Goal: Task Accomplishment & Management: Use online tool/utility

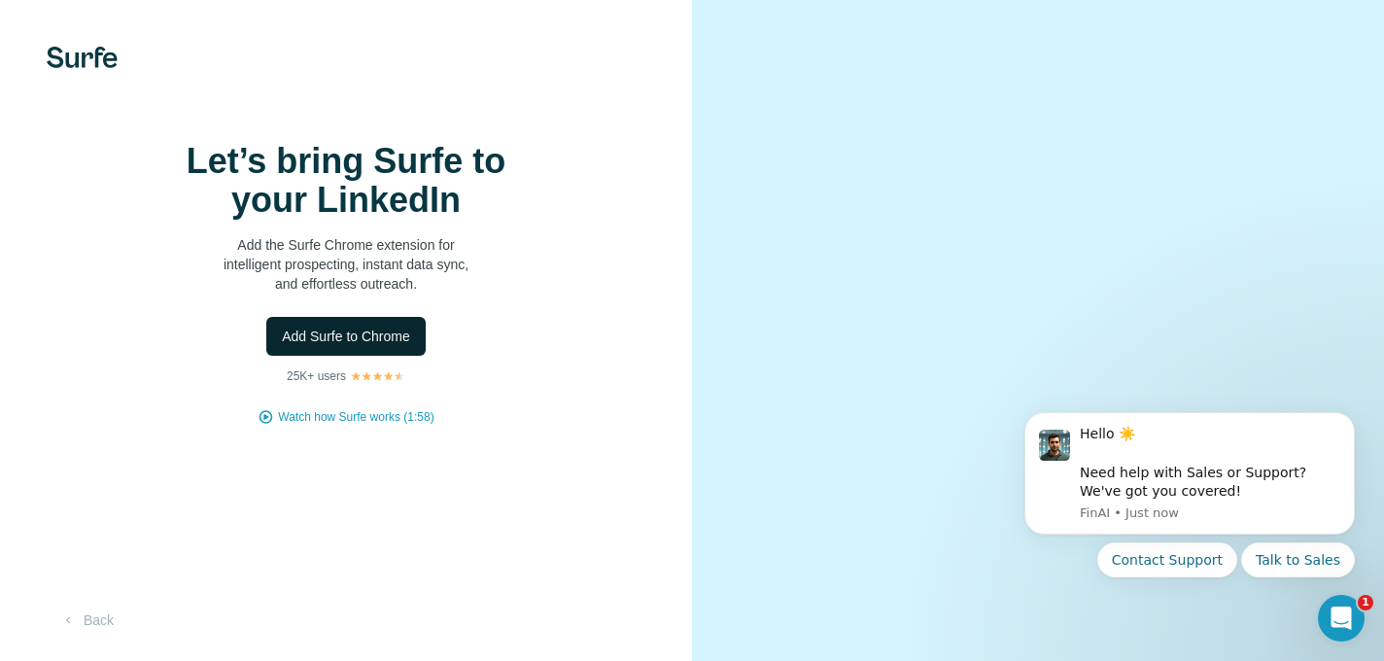
click at [359, 356] on button "Add Surfe to Chrome" at bounding box center [345, 336] width 159 height 39
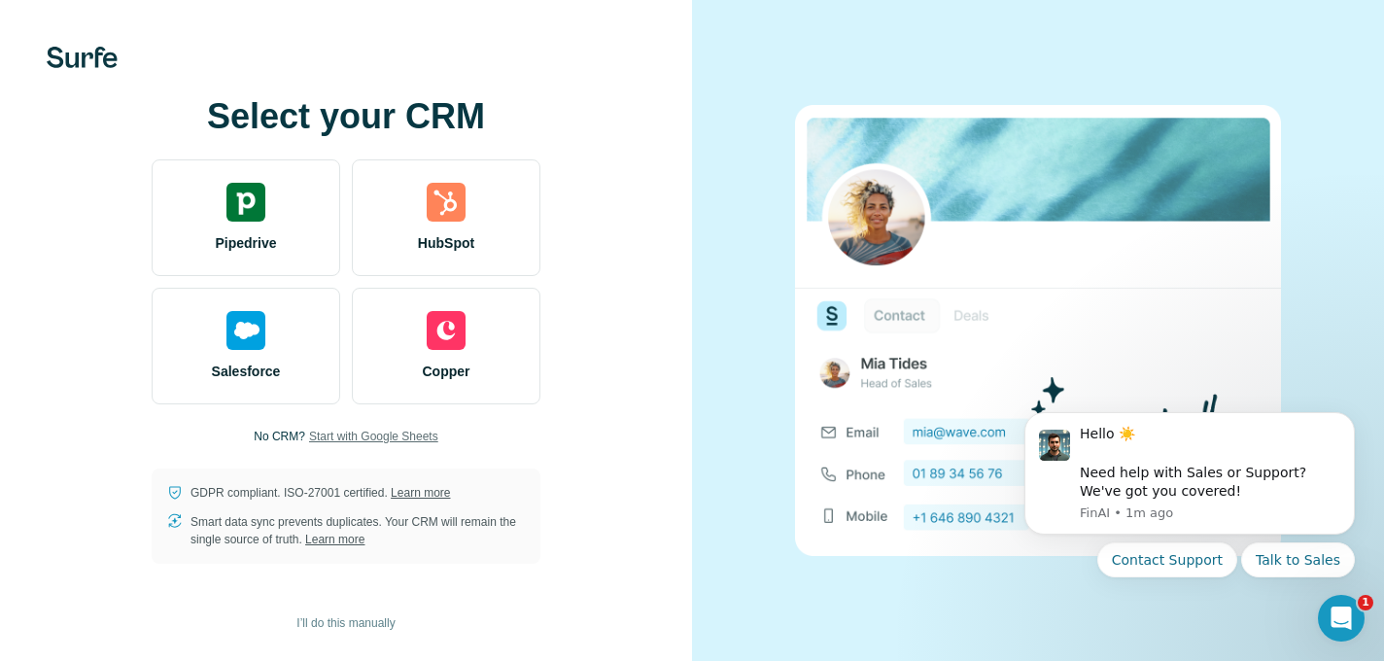
click at [352, 441] on span "Start with Google Sheets" at bounding box center [373, 435] width 129 height 17
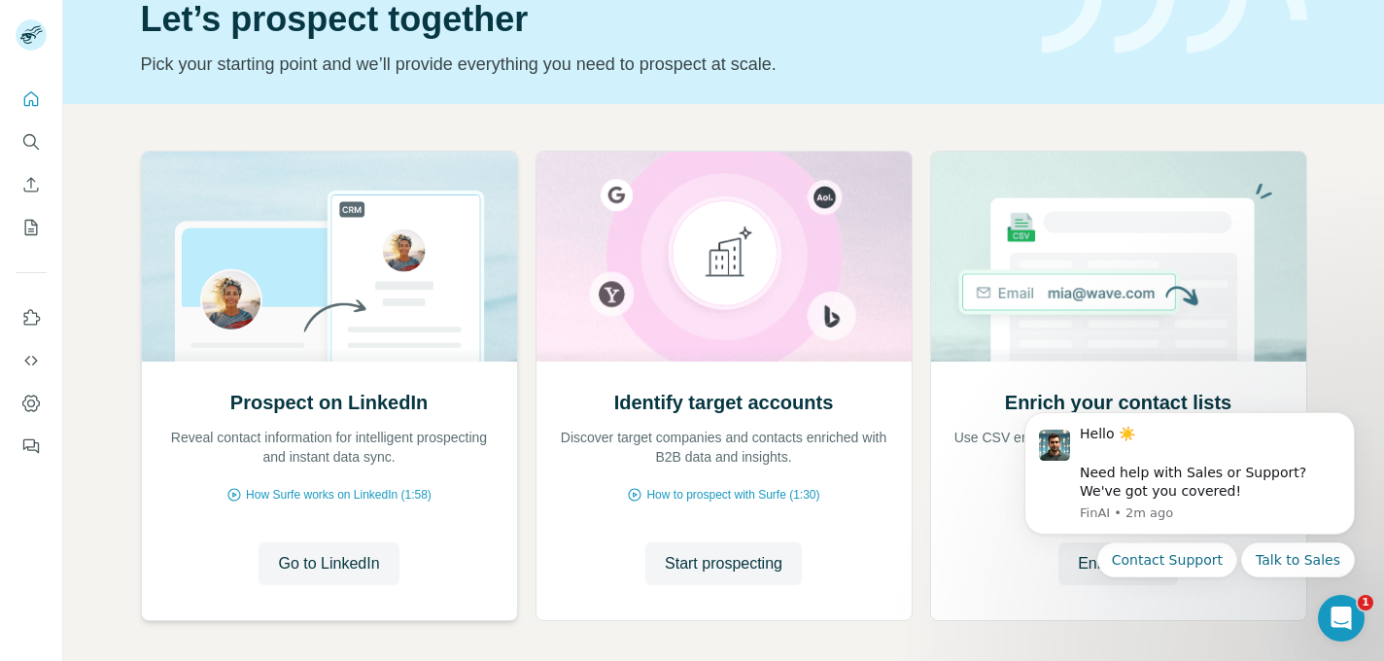
scroll to position [91, 0]
